Goal: Task Accomplishment & Management: Complete application form

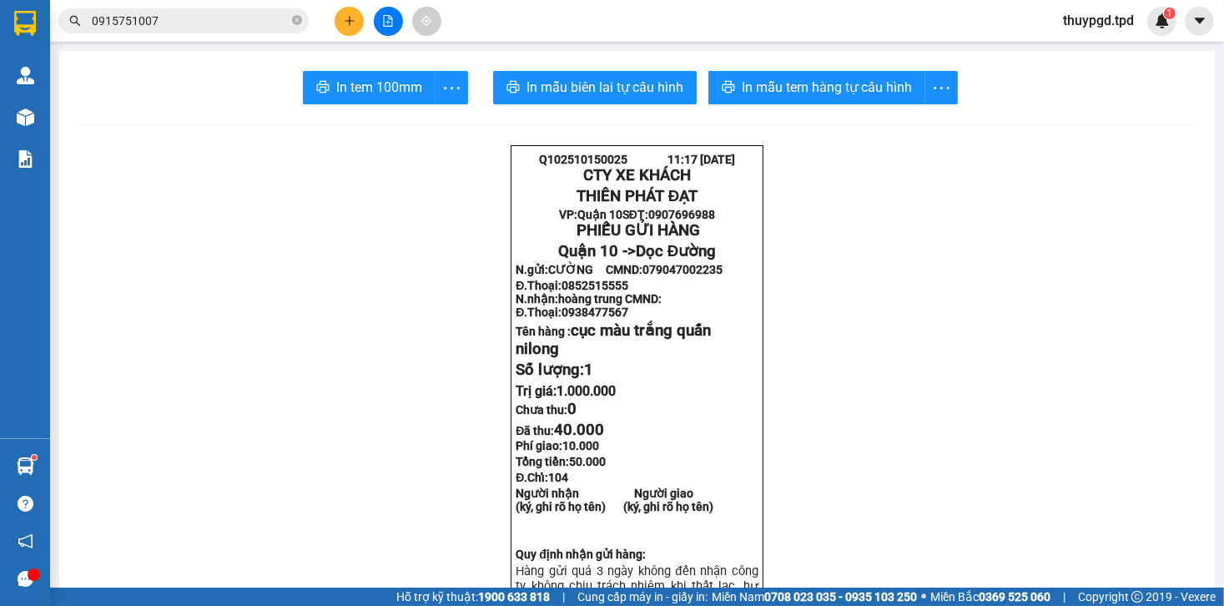
click at [297, 21] on icon "close-circle" at bounding box center [297, 20] width 10 height 10
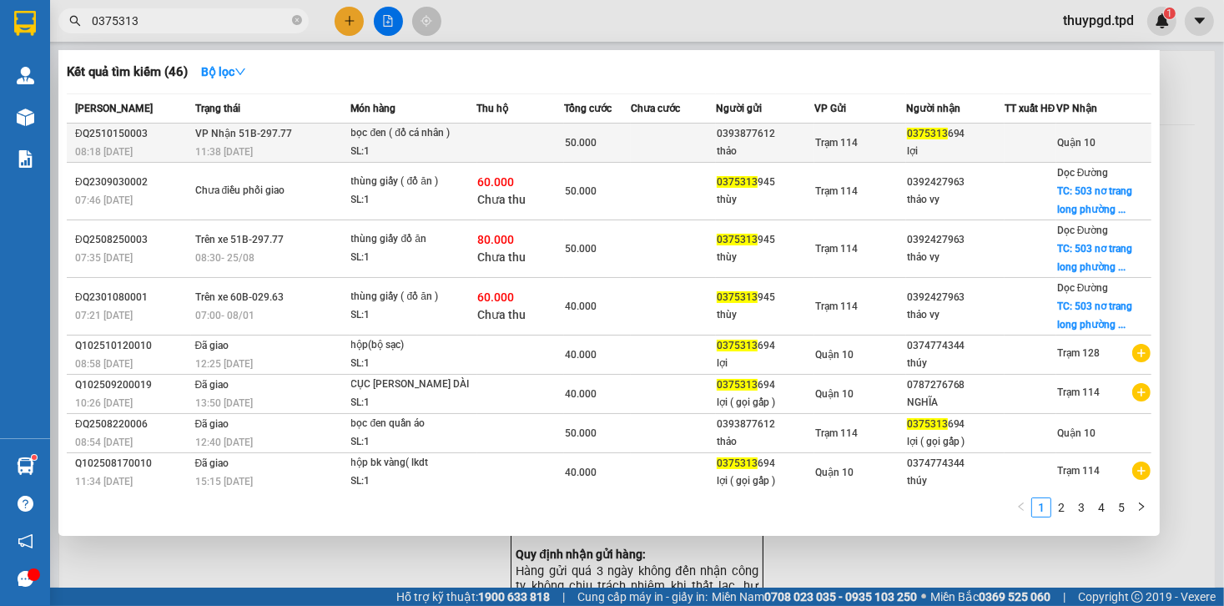
type input "0375313"
click at [580, 138] on td "50.000" at bounding box center [597, 142] width 67 height 39
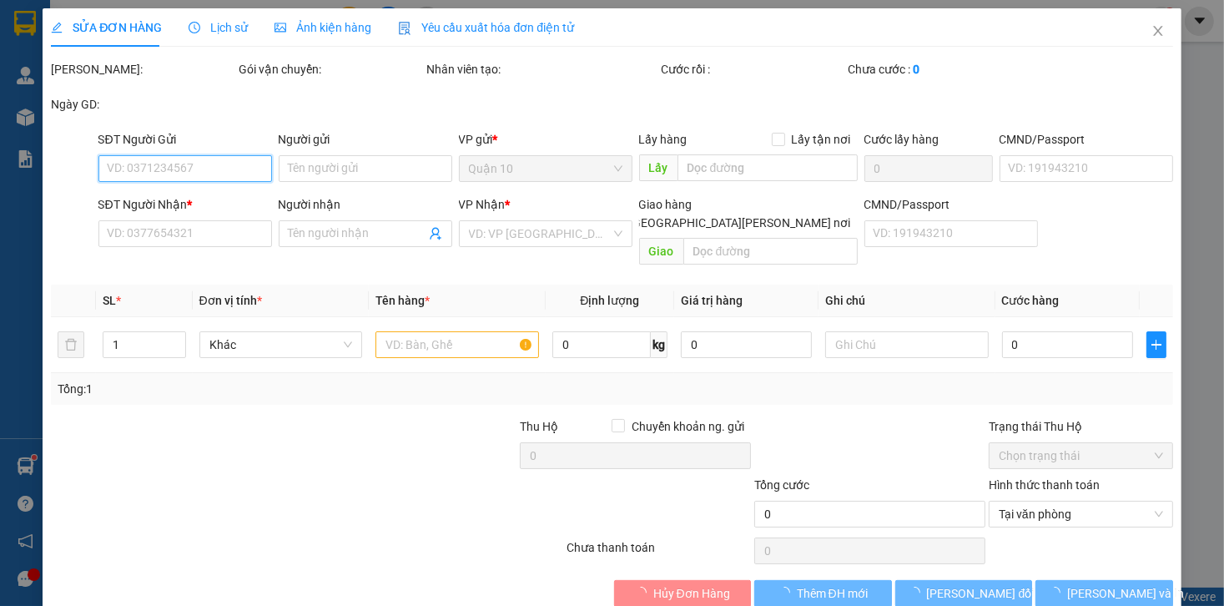
type input "0393877612"
type input "thảo"
type input "0375313694"
type input "lợi"
type input "50.000"
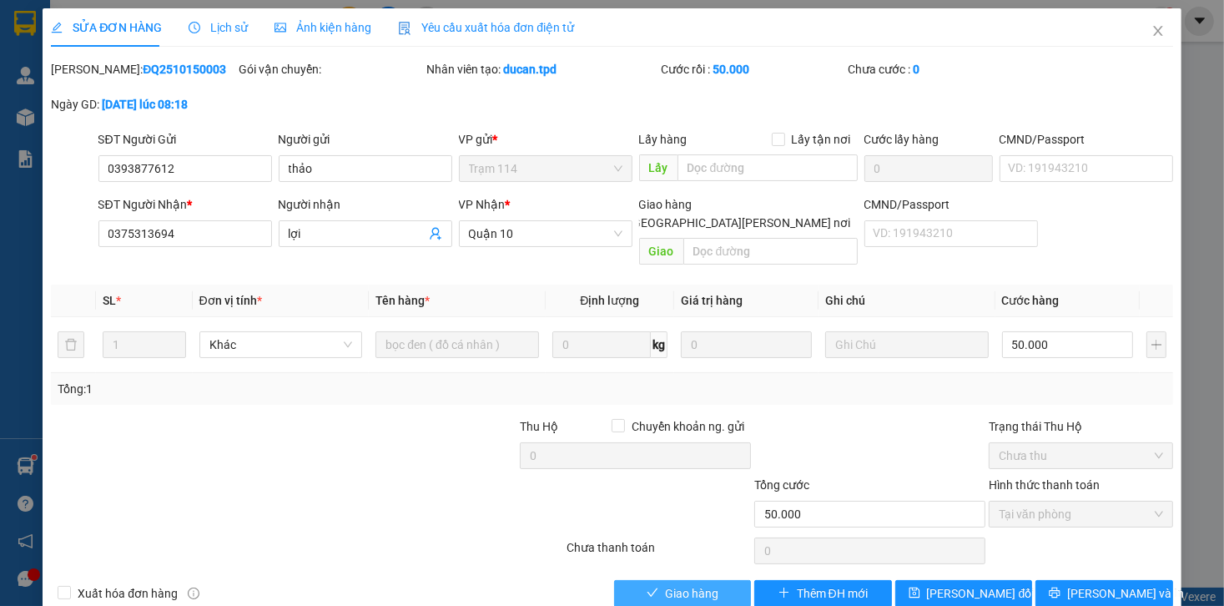
click at [676, 584] on span "Giao hàng" at bounding box center [691, 593] width 53 height 18
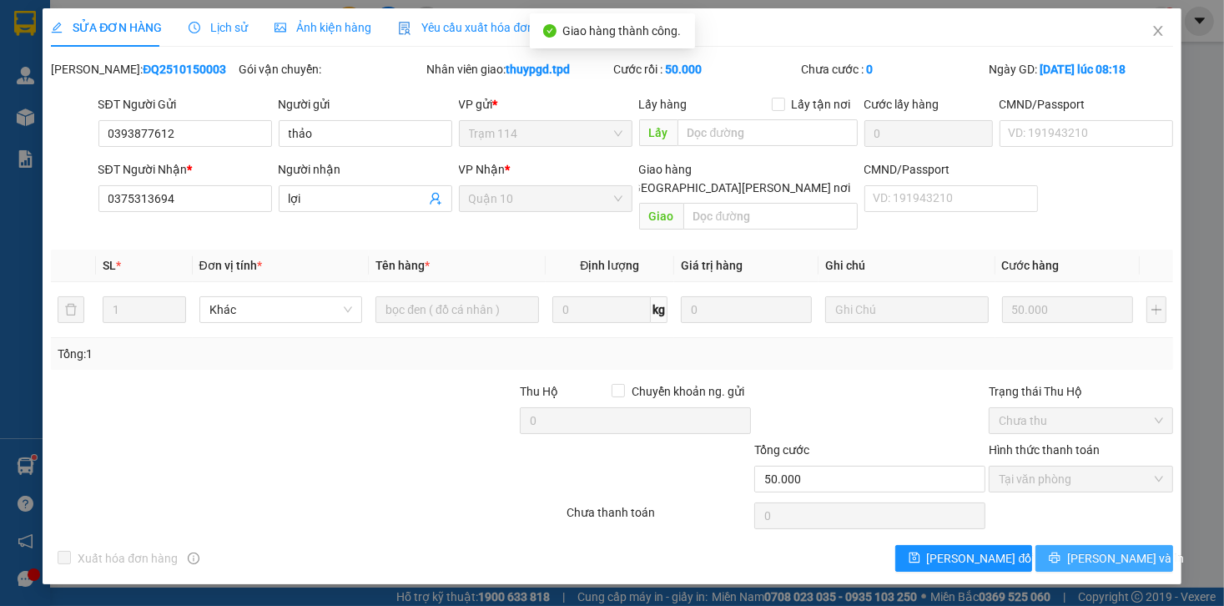
click at [1111, 549] on span "[PERSON_NAME] và In" at bounding box center [1125, 558] width 117 height 18
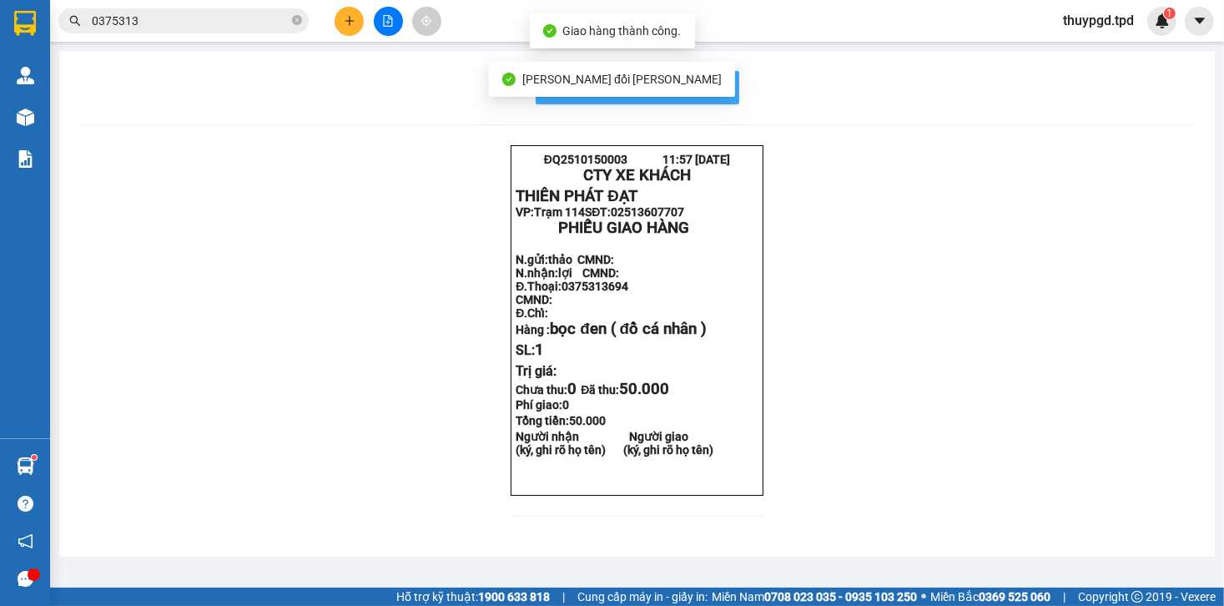
click at [712, 73] on button "In mẫu biên lai tự cấu hình" at bounding box center [638, 87] width 204 height 33
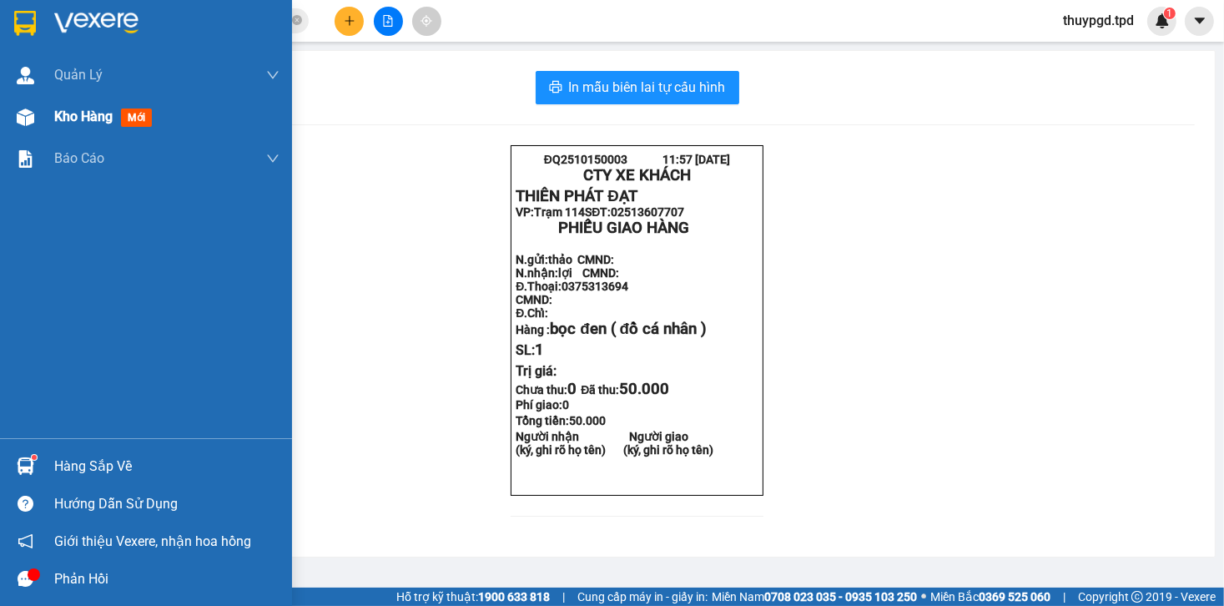
click at [60, 119] on span "Kho hàng" at bounding box center [83, 116] width 58 height 16
